Goal: Task Accomplishment & Management: Use online tool/utility

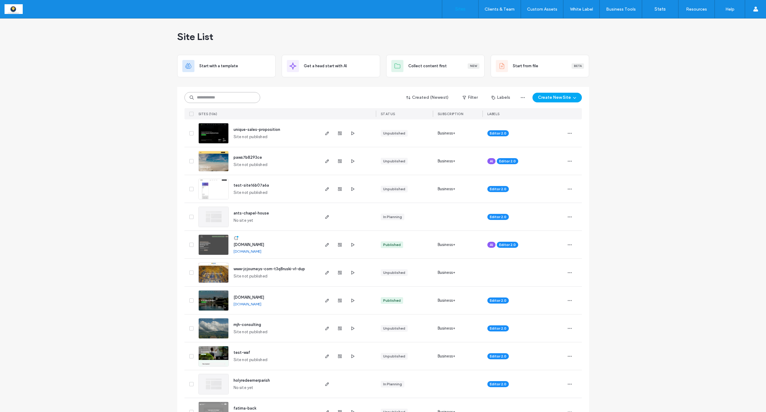
click at [212, 94] on input at bounding box center [222, 97] width 76 height 11
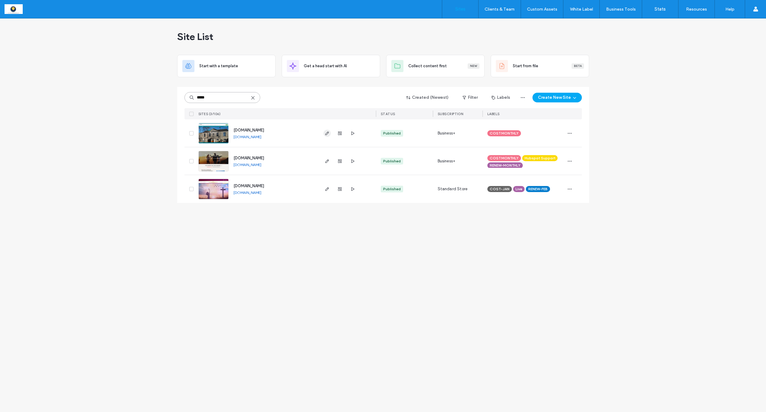
type input "*****"
click at [327, 134] on use "button" at bounding box center [327, 133] width 4 height 4
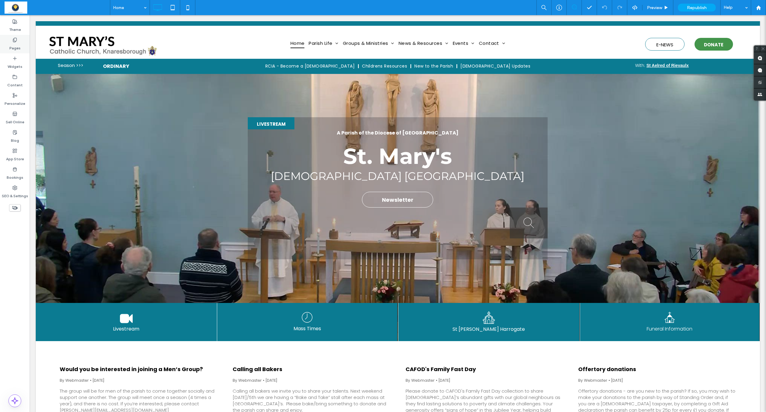
click at [13, 45] on label "Pages" at bounding box center [14, 46] width 11 height 8
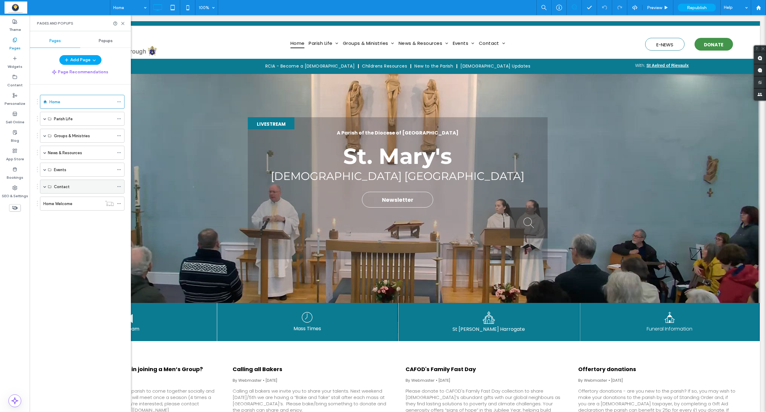
click at [44, 187] on span at bounding box center [44, 186] width 3 height 3
click at [43, 121] on div "Parish Life" at bounding box center [82, 119] width 84 height 14
click at [44, 120] on span at bounding box center [44, 118] width 3 height 3
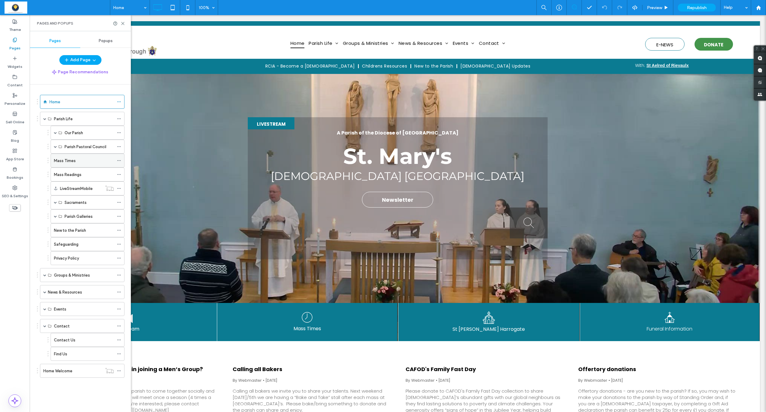
click at [66, 162] on label "Mass Times" at bounding box center [65, 160] width 22 height 11
click at [121, 24] on icon at bounding box center [122, 23] width 5 height 5
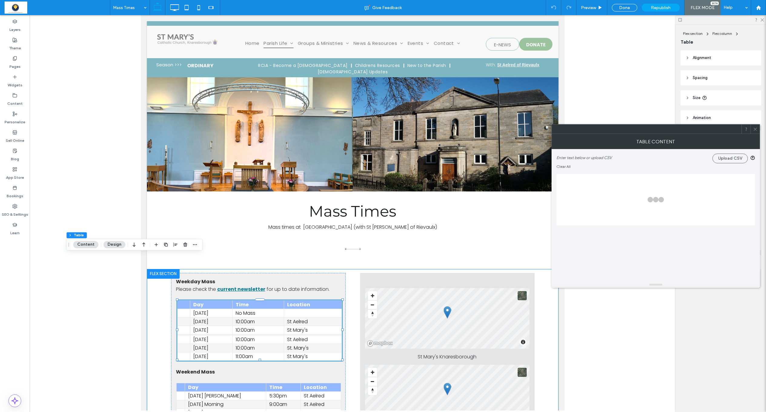
scroll to position [41, 0]
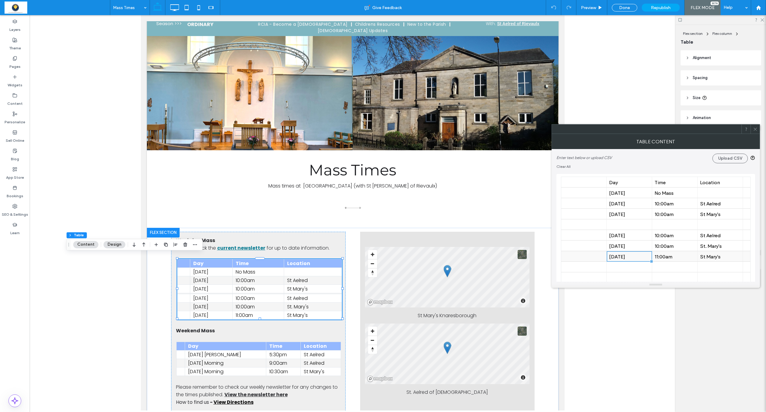
click at [614, 256] on div "[DATE]" at bounding box center [629, 256] width 40 height 6
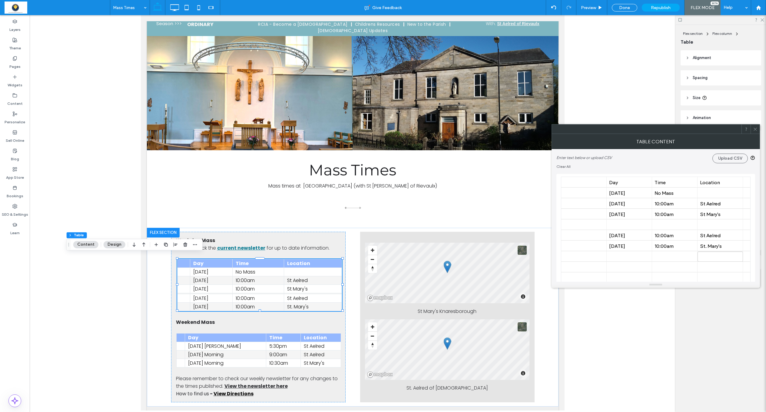
drag, startPoint x: 754, startPoint y: 128, endPoint x: 630, endPoint y: 52, distance: 145.7
click at [754, 127] on icon at bounding box center [755, 129] width 5 height 5
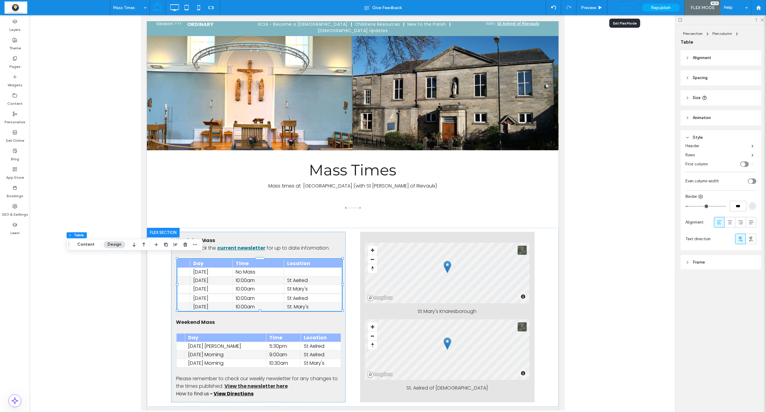
click at [633, 9] on div "Done" at bounding box center [624, 8] width 25 height 8
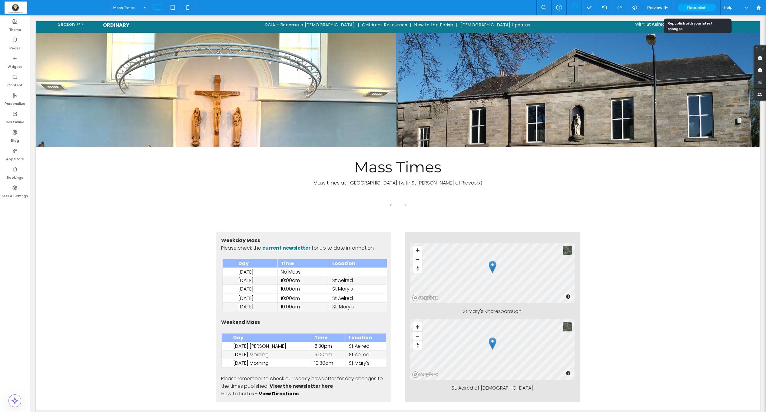
click at [699, 9] on span "Republish" at bounding box center [697, 7] width 20 height 5
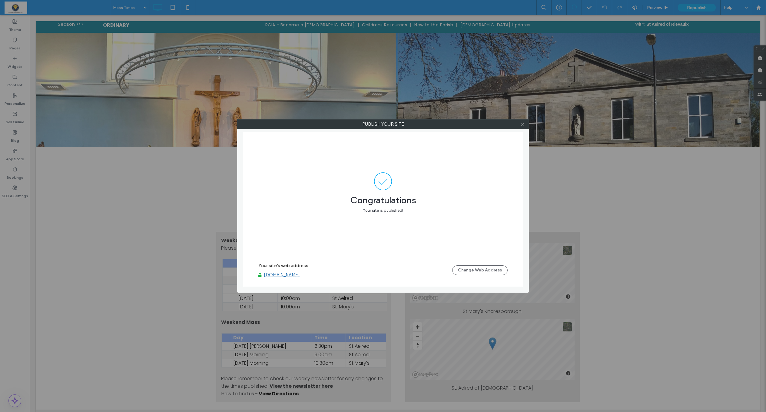
click at [521, 126] on icon at bounding box center [522, 124] width 5 height 5
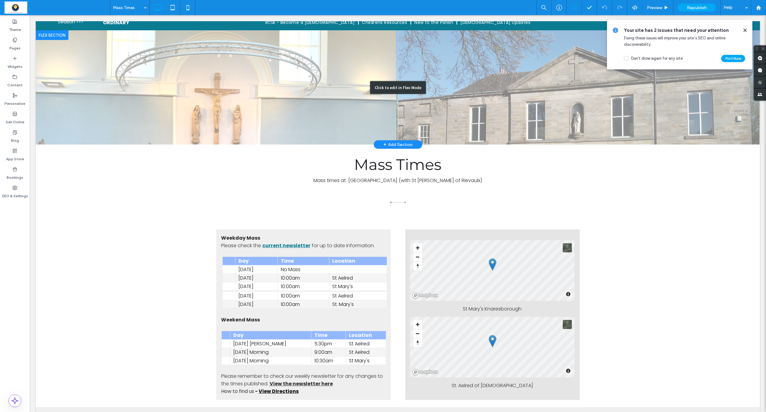
scroll to position [0, 0]
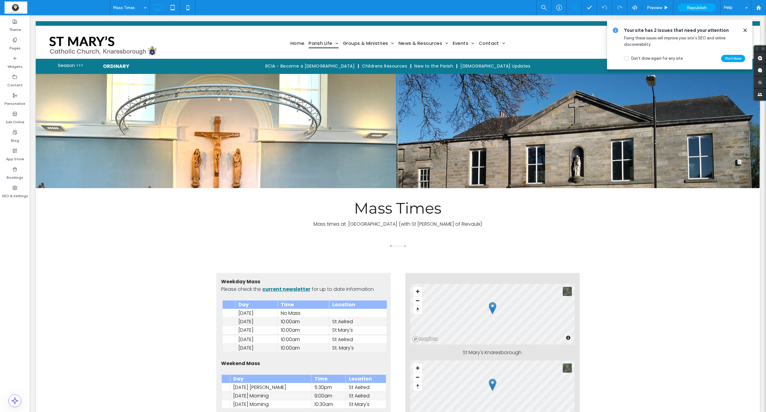
click at [743, 28] on icon at bounding box center [744, 30] width 5 height 5
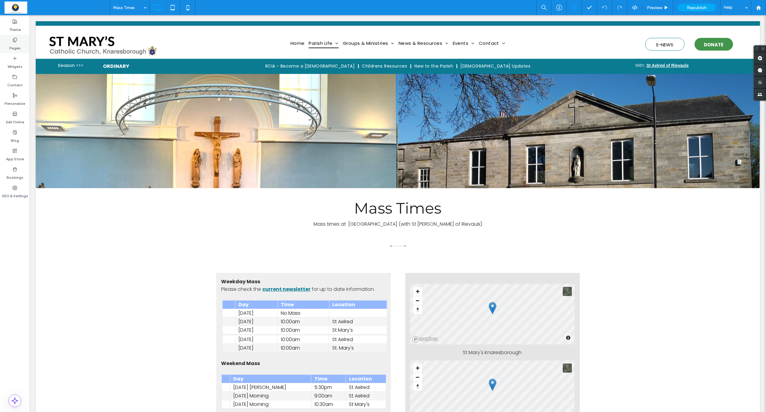
click at [14, 46] on label "Pages" at bounding box center [14, 46] width 11 height 8
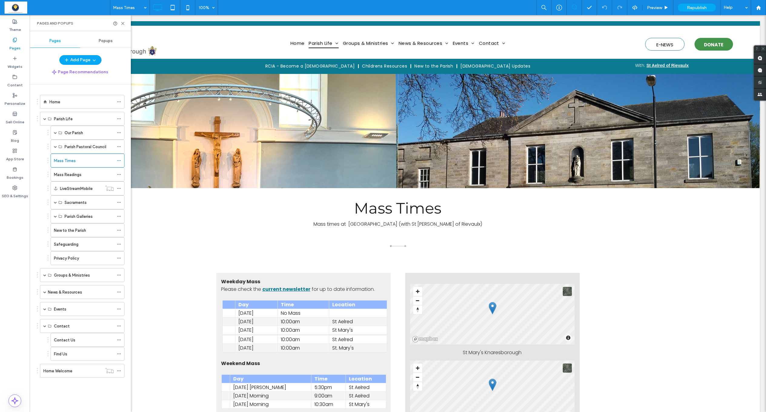
click at [53, 100] on label "Home" at bounding box center [54, 102] width 11 height 11
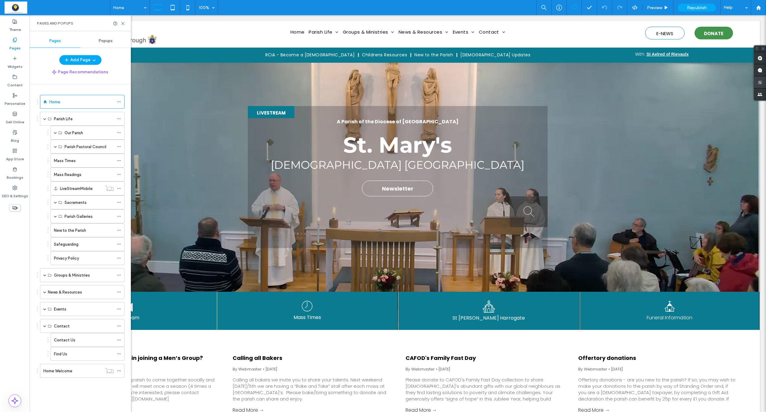
scroll to position [18, 0]
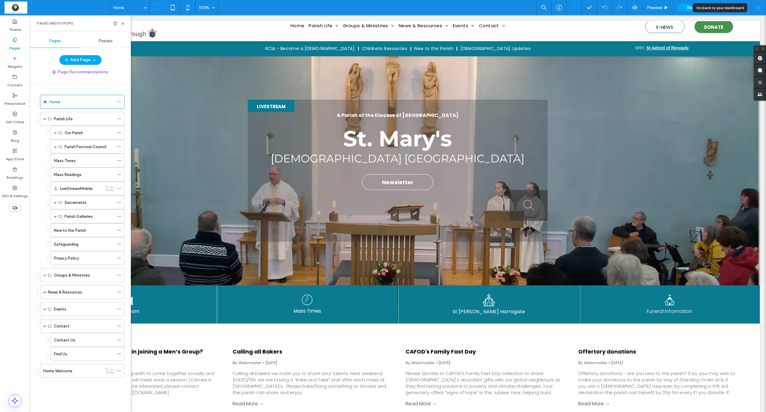
drag, startPoint x: 759, startPoint y: 6, endPoint x: 749, endPoint y: 7, distance: 9.7
click at [758, 6] on use at bounding box center [758, 7] width 5 height 5
